Goal: Entertainment & Leisure: Consume media (video, audio)

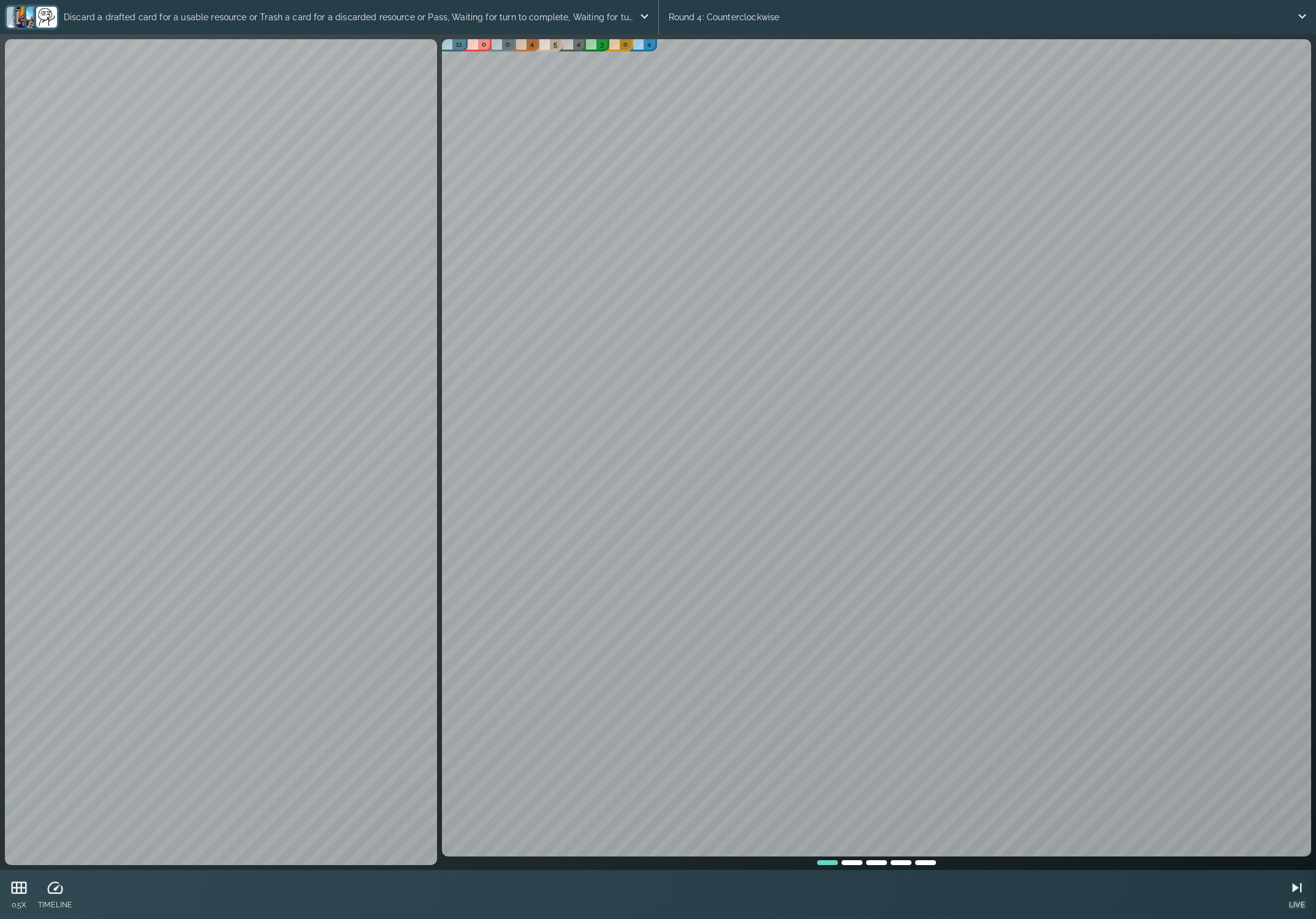
click at [1300, 891] on icon at bounding box center [1297, 888] width 18 height 18
click at [243, 19] on p "Place the cube on a card or Add the cube to the overflow area, Place the cube o…" at bounding box center [344, 16] width 589 height 25
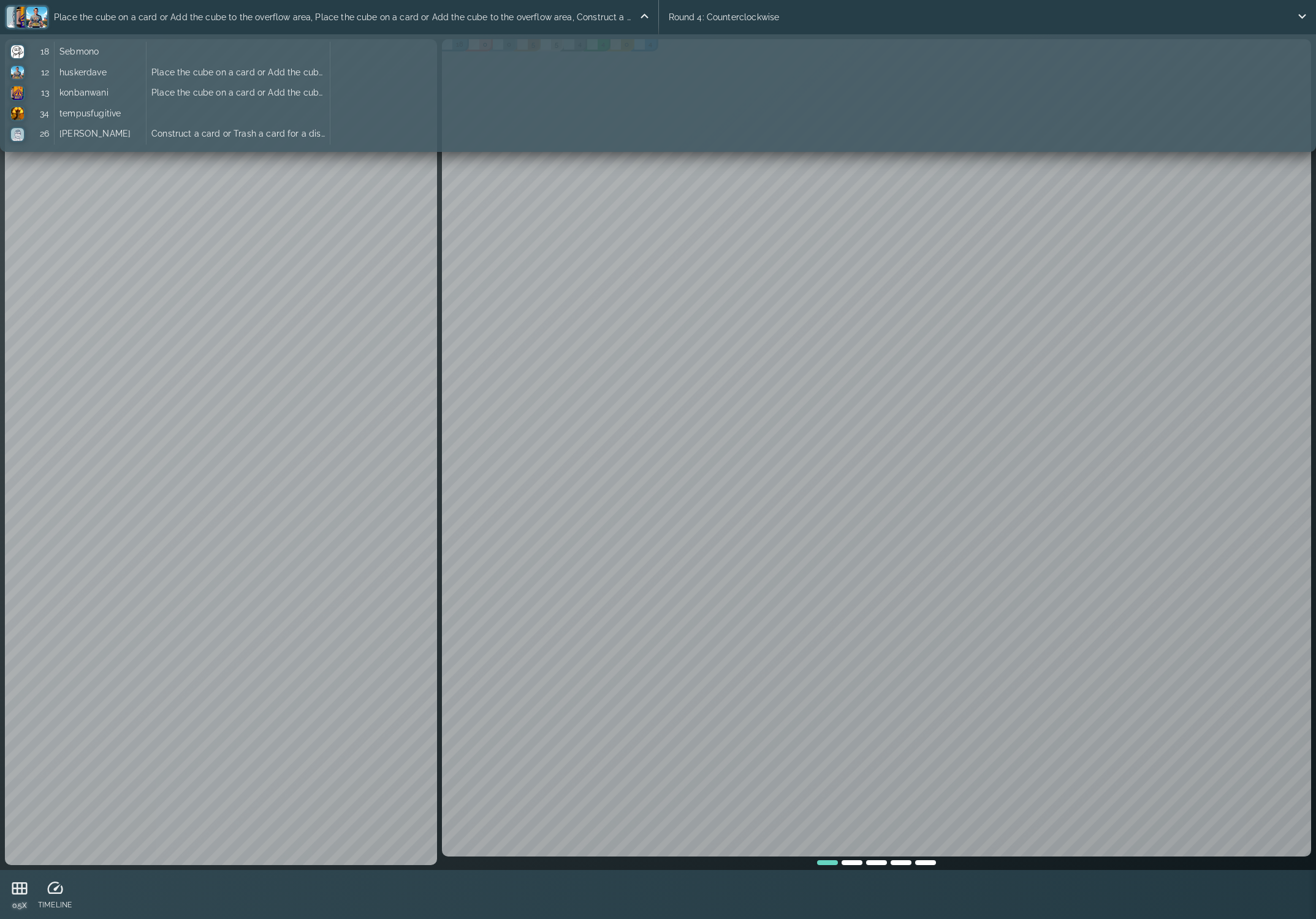
click at [19, 892] on icon at bounding box center [19, 889] width 18 height 18
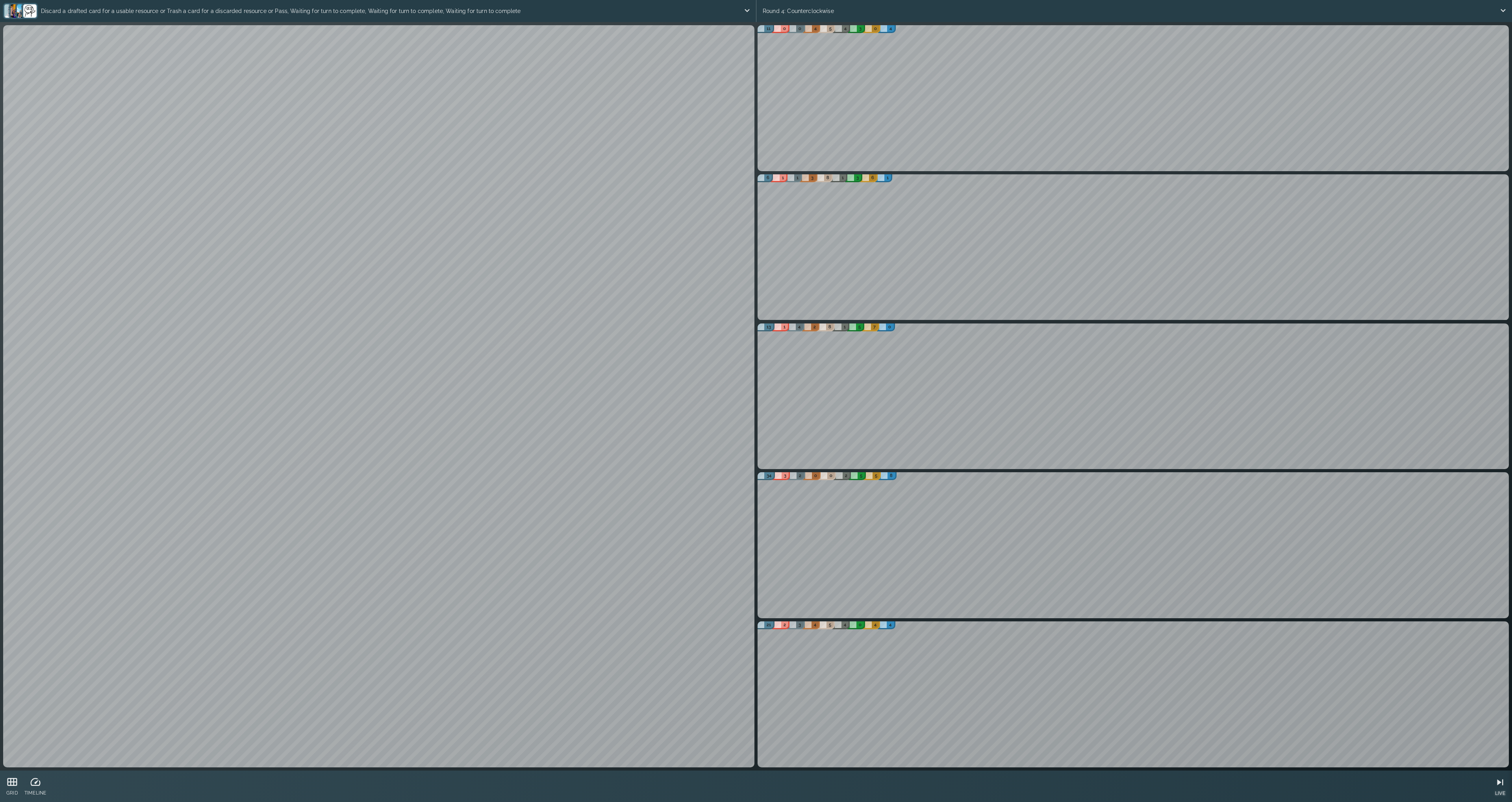
click at [839, 590] on icon at bounding box center [1500, 783] width 6 height 6
click at [766, 590] on div "26" at bounding box center [765, 624] width 20 height 9
click at [10, 590] on icon at bounding box center [12, 783] width 12 height 12
click at [12, 590] on icon at bounding box center [12, 782] width 12 height 12
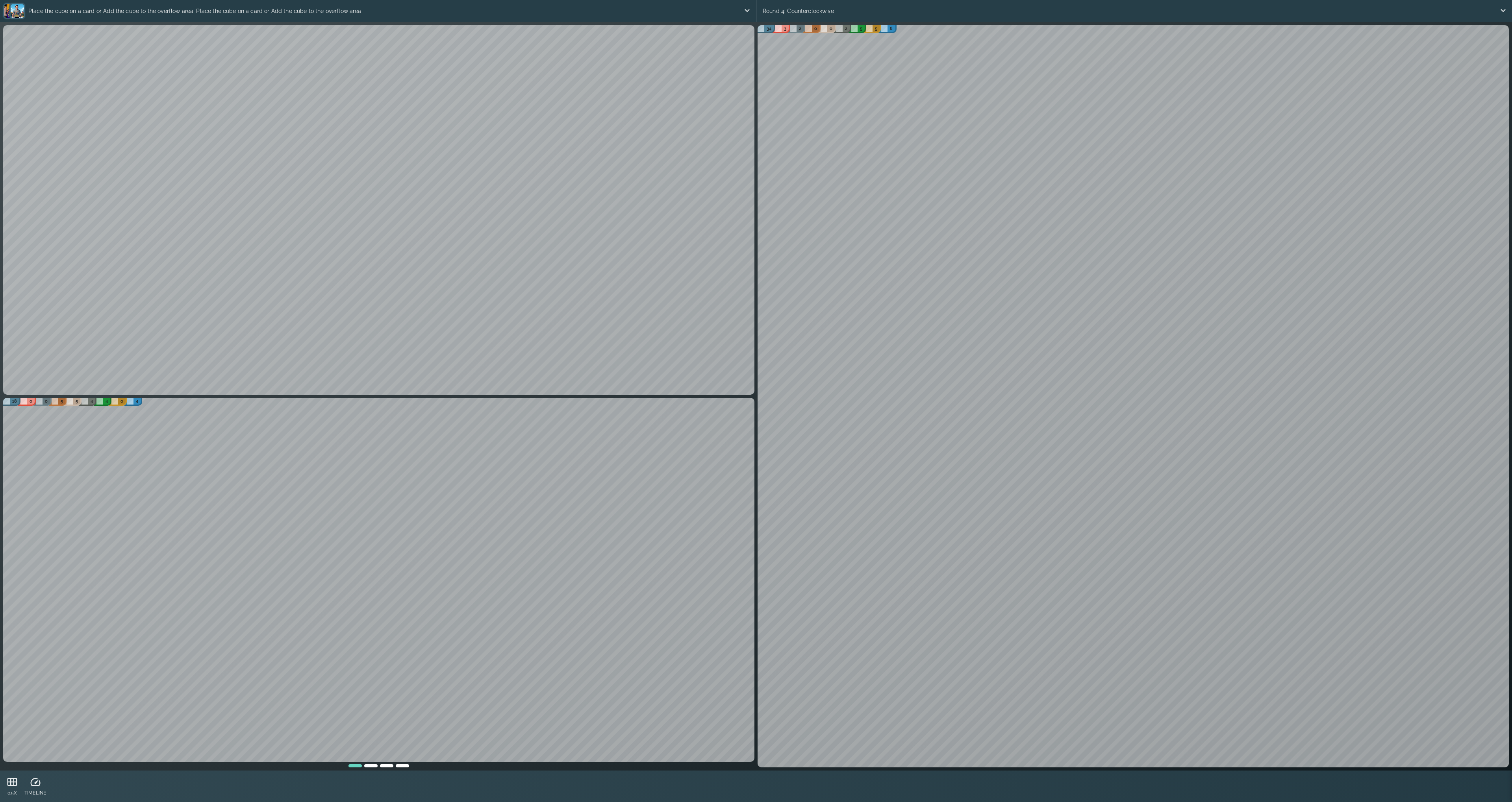
click at [352, 590] on div at bounding box center [355, 764] width 16 height 5
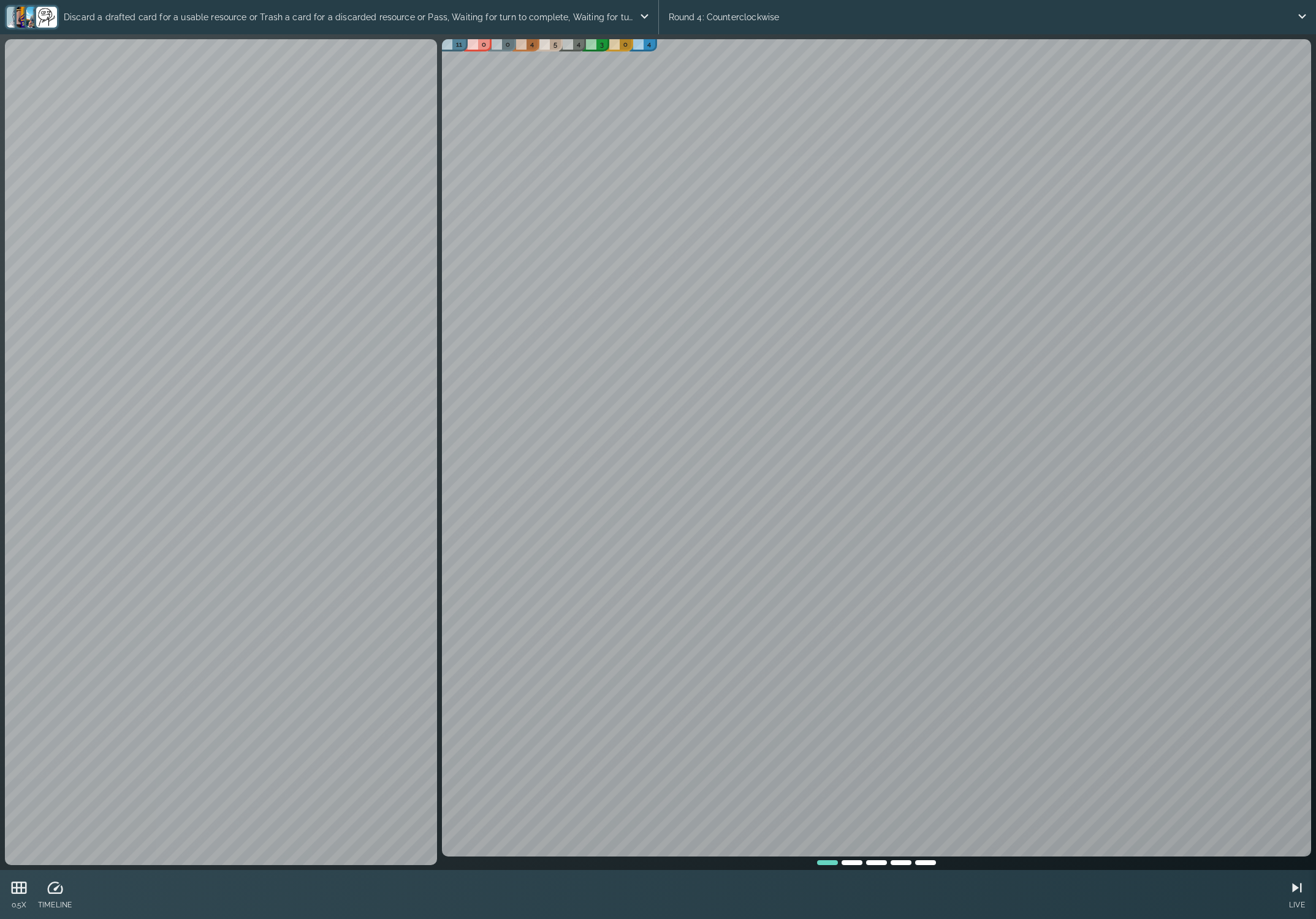
drag, startPoint x: 1273, startPoint y: 877, endPoint x: 1281, endPoint y: 882, distance: 9.4
click at [1275, 880] on div at bounding box center [680, 895] width 1206 height 49
click at [1288, 887] on div "LIVE" at bounding box center [1298, 895] width 28 height 49
